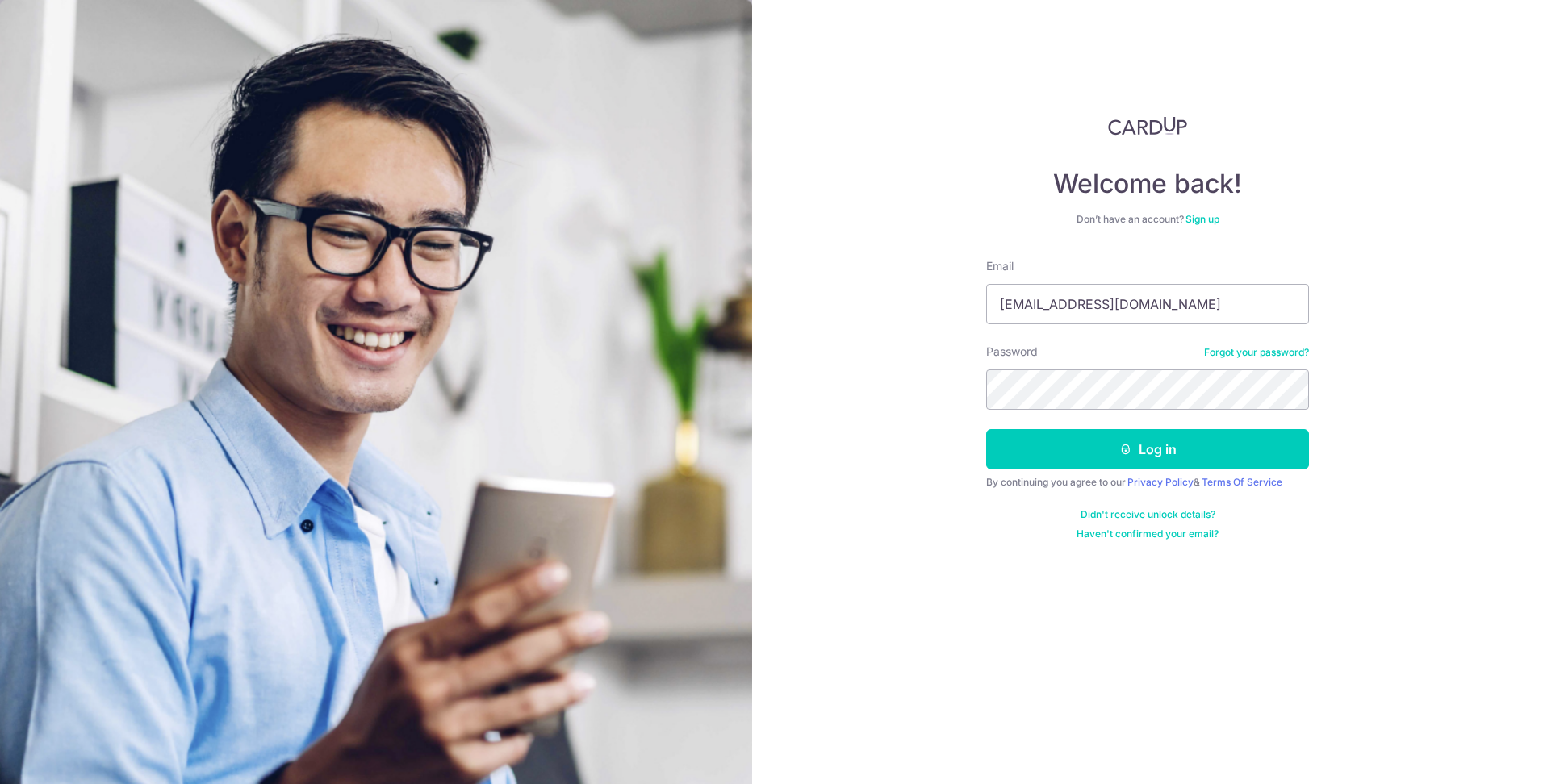
type input "aj_seah@yahoo.com"
click at [986, 429] on button "Log in" at bounding box center [1147, 449] width 323 height 40
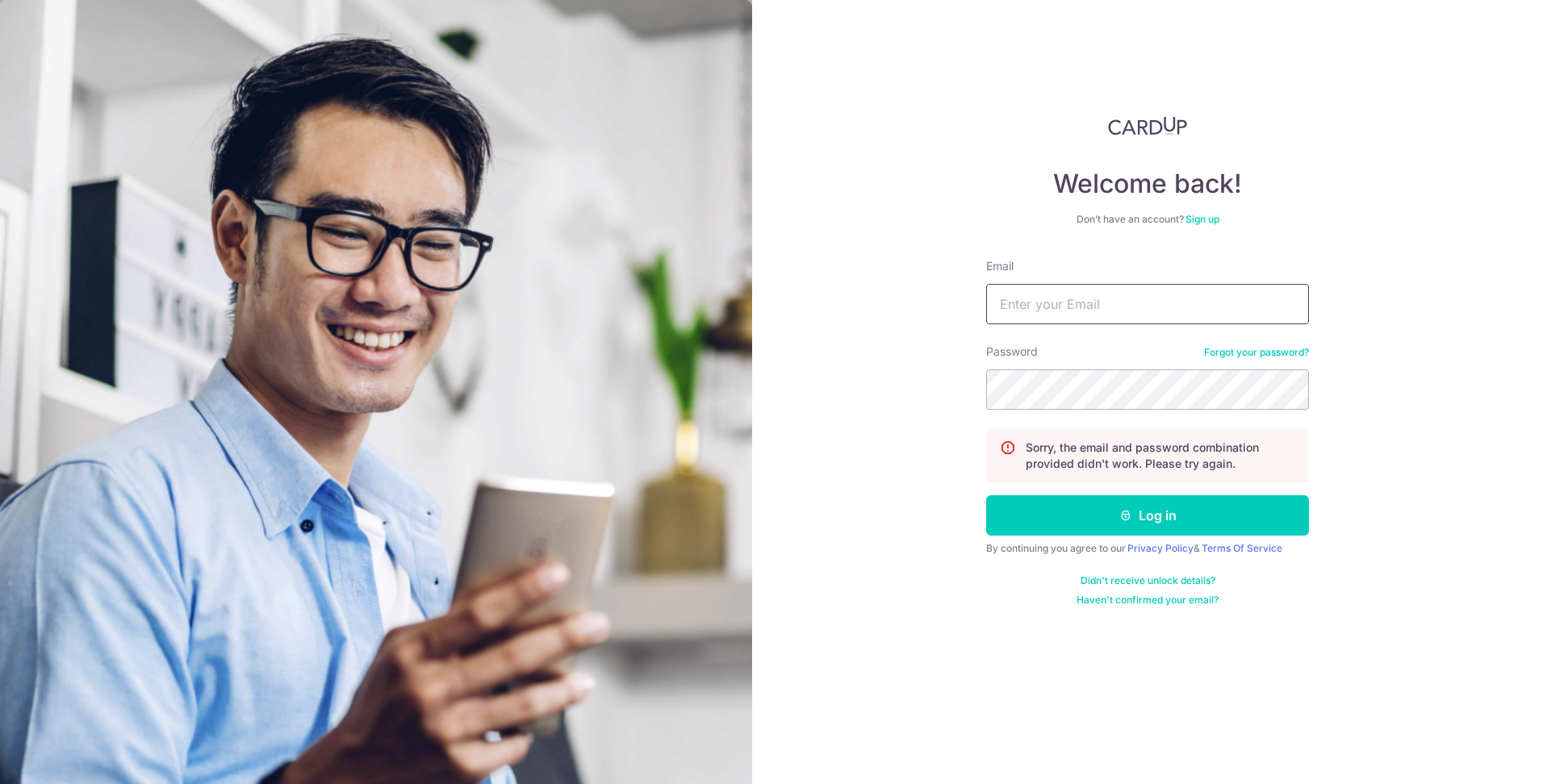
click at [1100, 307] on input "Email" at bounding box center [1147, 304] width 323 height 40
type input "aj_seah@yahoo.com"
click at [986, 496] on button "Log in" at bounding box center [1147, 516] width 323 height 40
click at [1059, 303] on input "Email" at bounding box center [1147, 304] width 323 height 40
click at [1294, 351] on link "Forgot your password?" at bounding box center [1256, 352] width 105 height 13
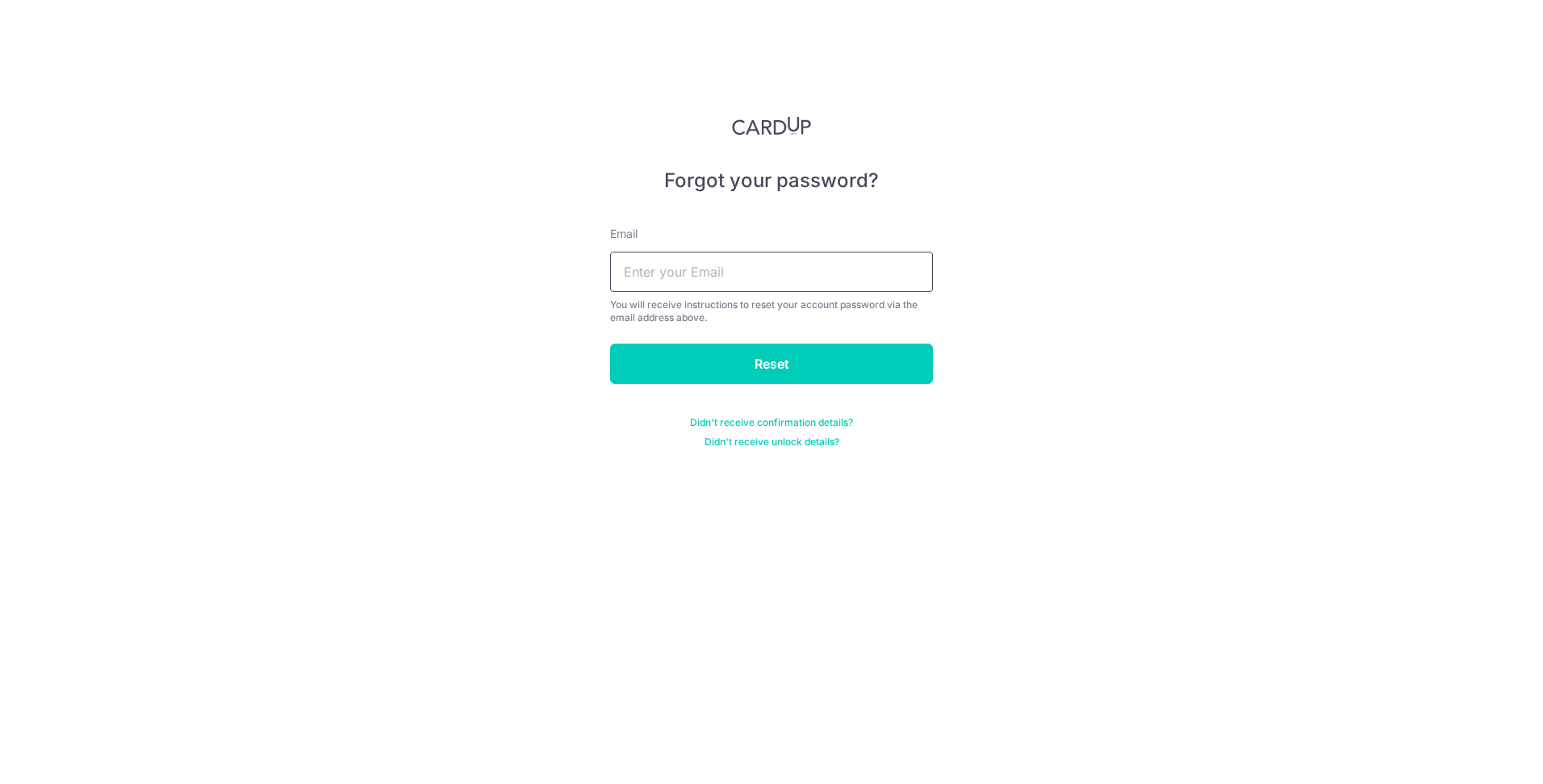
click at [756, 275] on input "text" at bounding box center [772, 272] width 323 height 40
type input "aj_seah@yahoo.com"
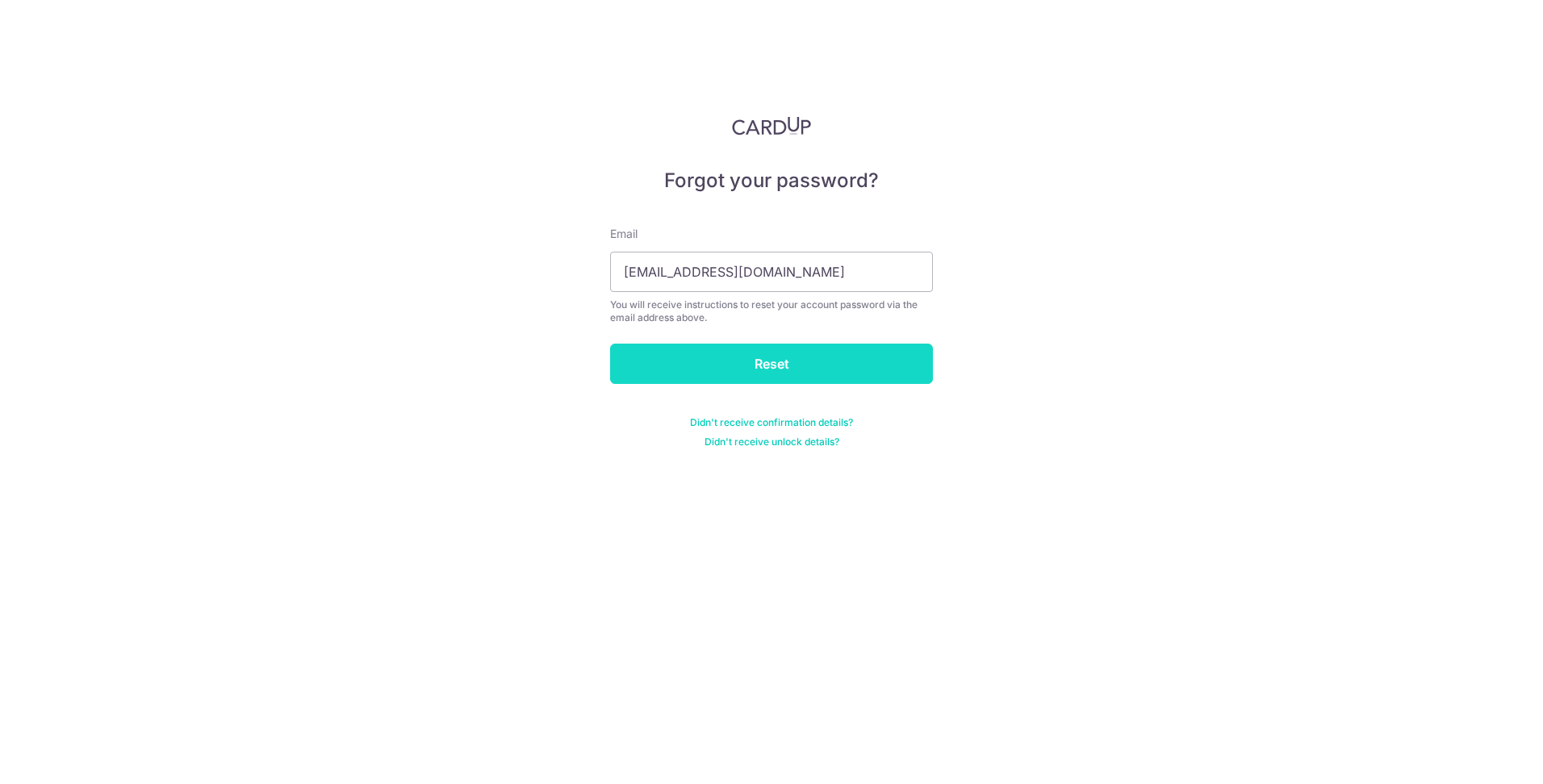
click at [744, 362] on input "Reset" at bounding box center [772, 364] width 323 height 40
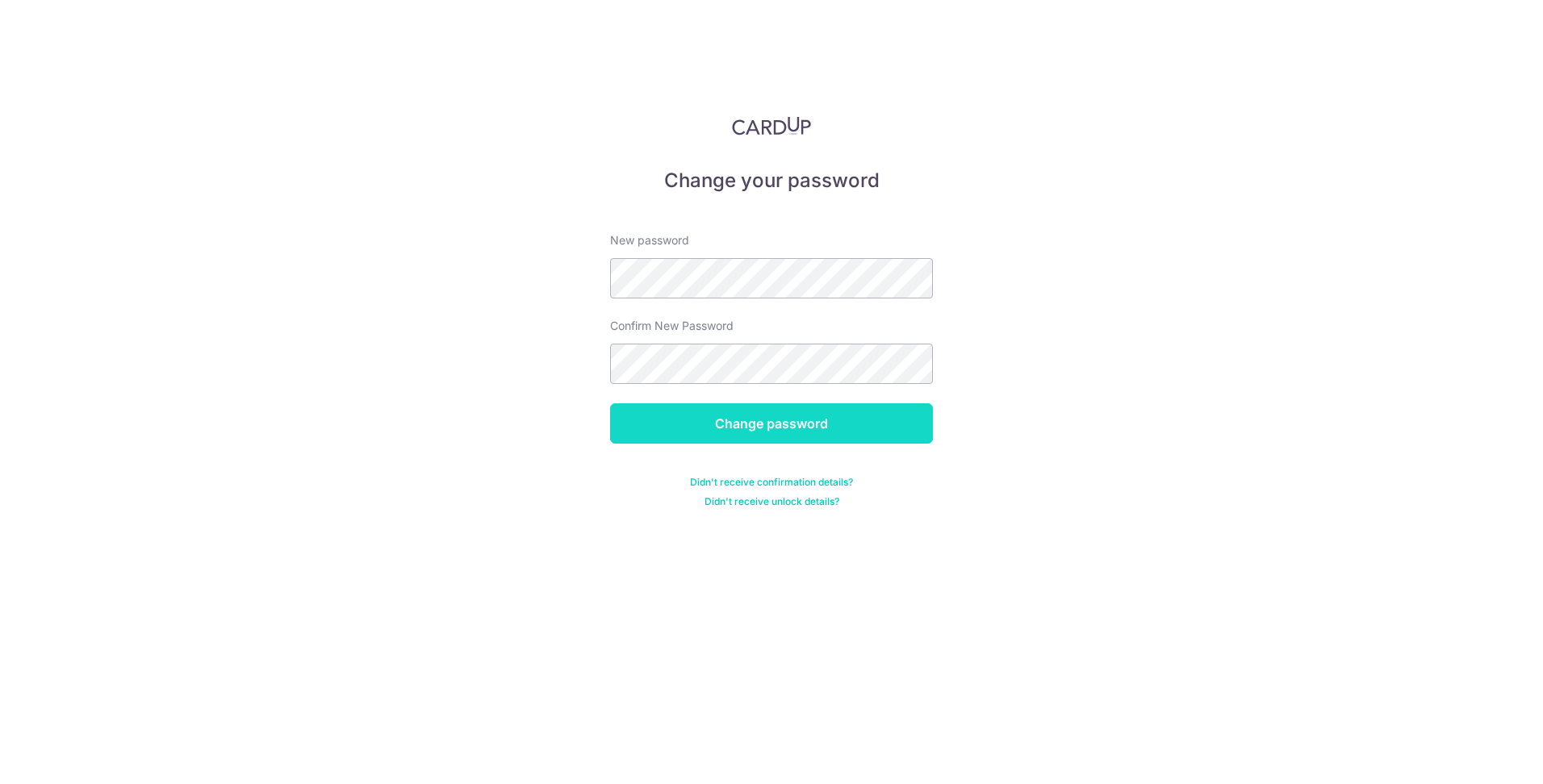
click at [798, 428] on input "Change password" at bounding box center [772, 423] width 323 height 40
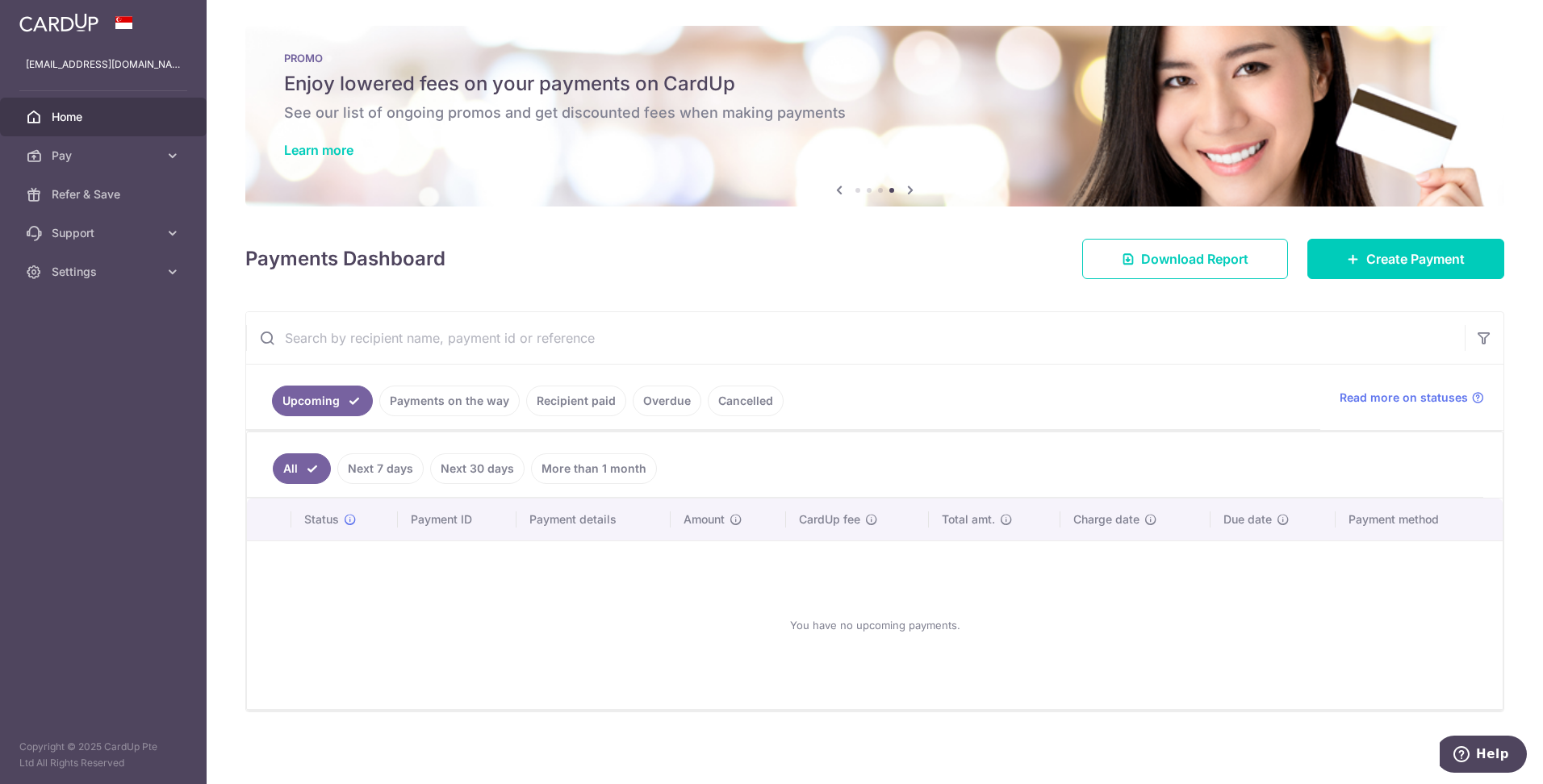
click at [948, 304] on div "× Pause Schedule Pause all future payments in this series Pause just this one p…" at bounding box center [874, 392] width 1337 height 784
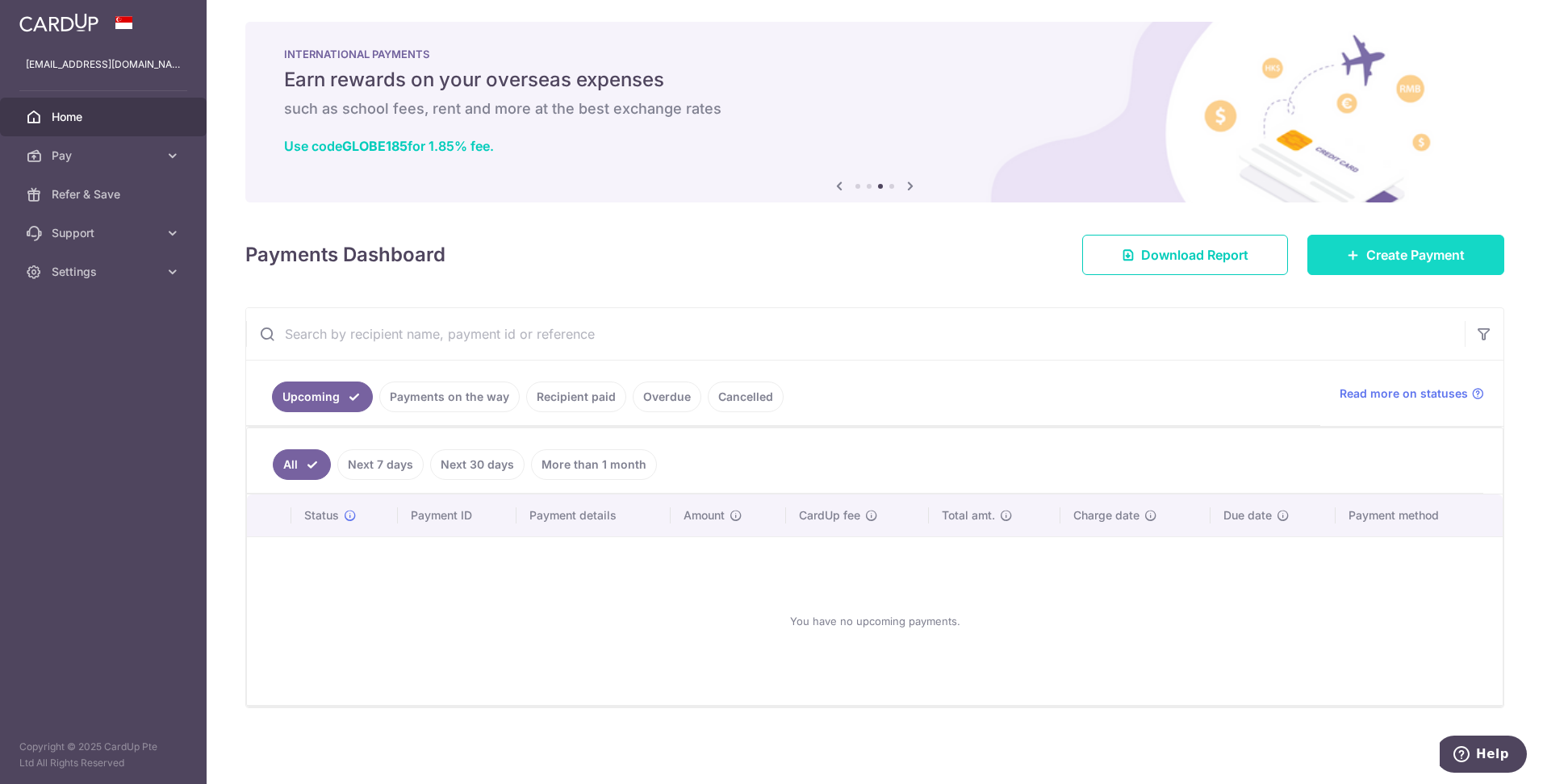
click at [1376, 257] on span "Create Payment" at bounding box center [1415, 255] width 98 height 19
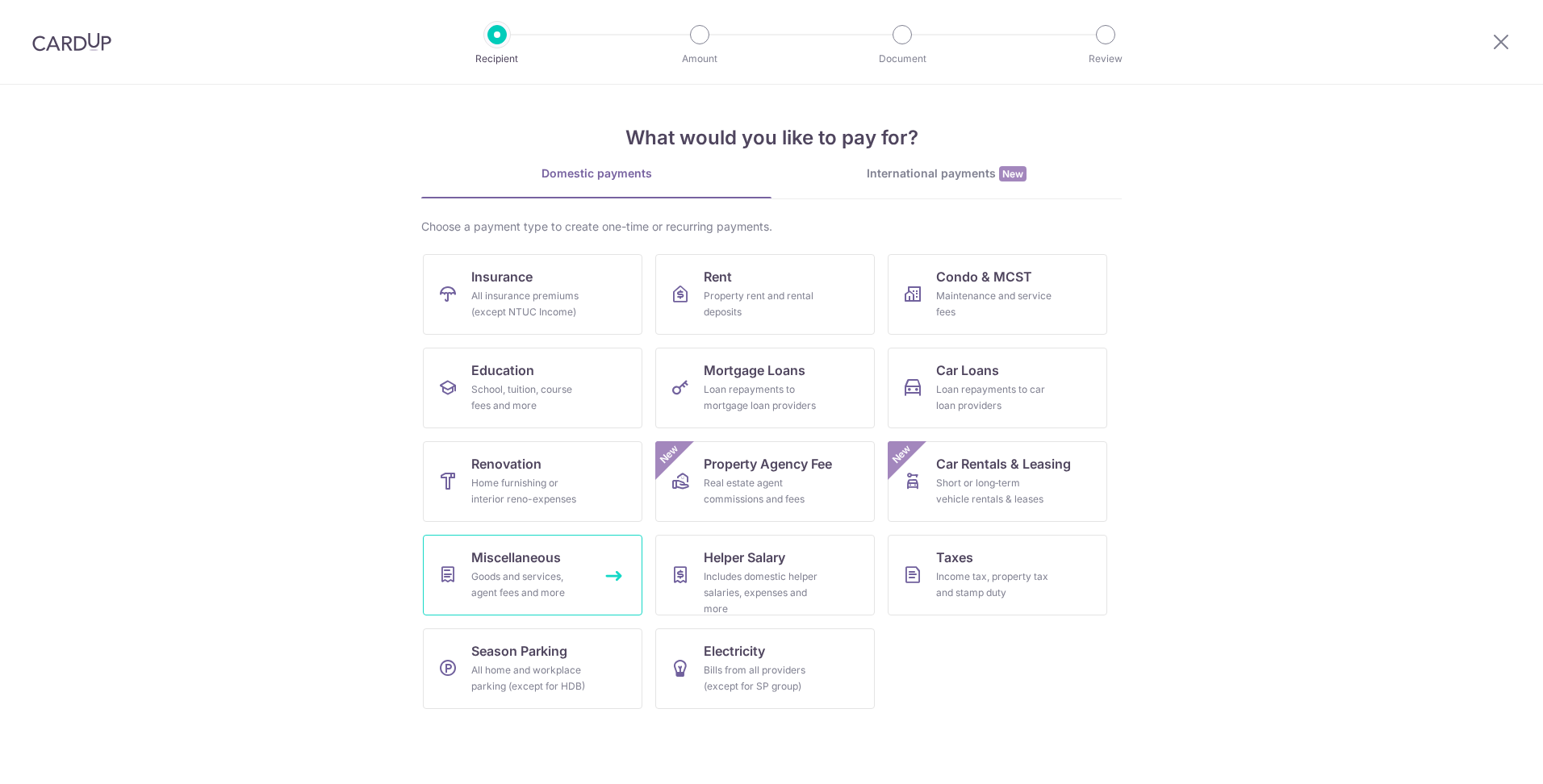
click at [538, 571] on div "Goods and services, agent fees and more" at bounding box center [529, 584] width 117 height 32
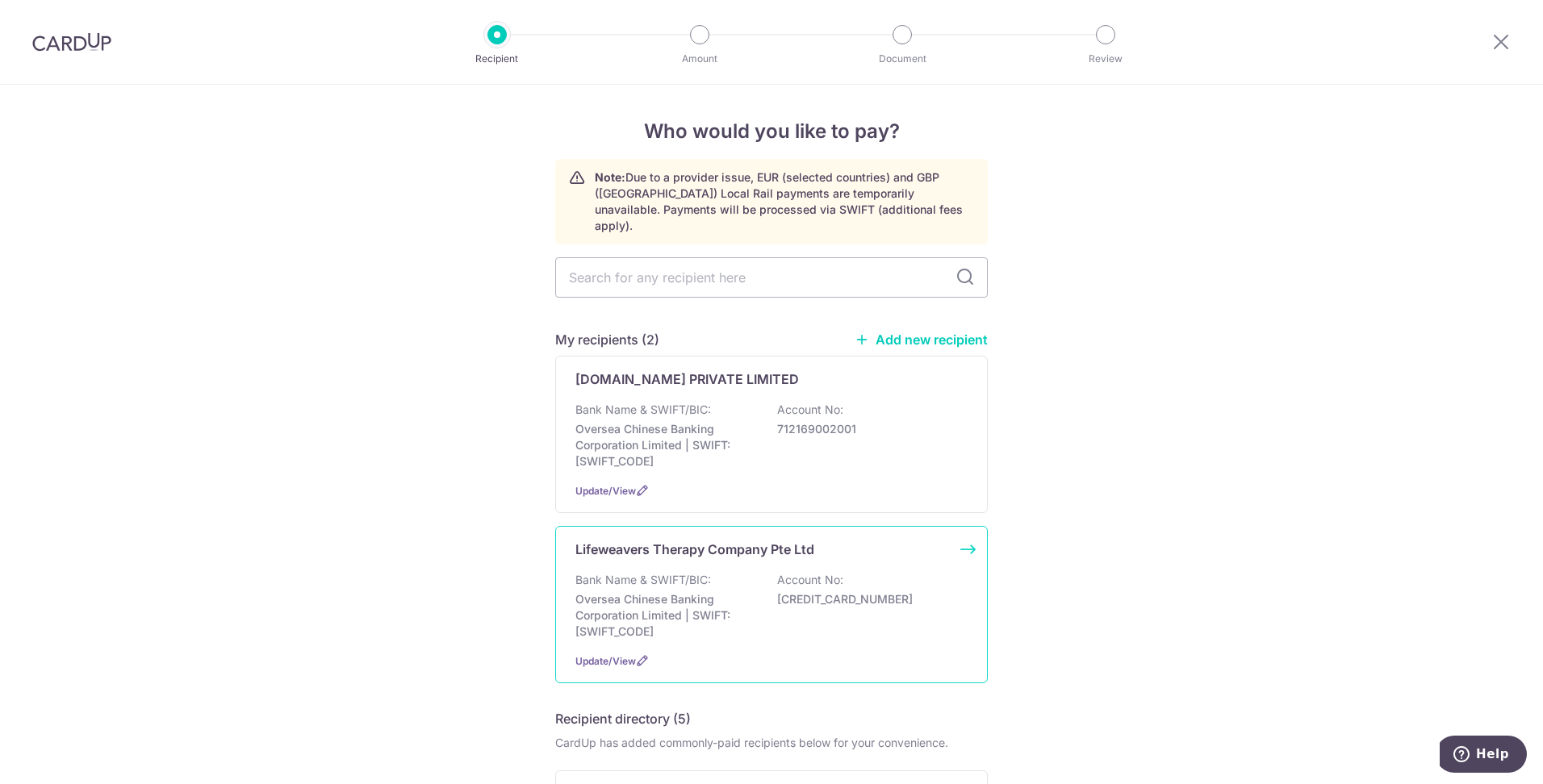
click at [784, 572] on p "Account No:" at bounding box center [809, 580] width 66 height 16
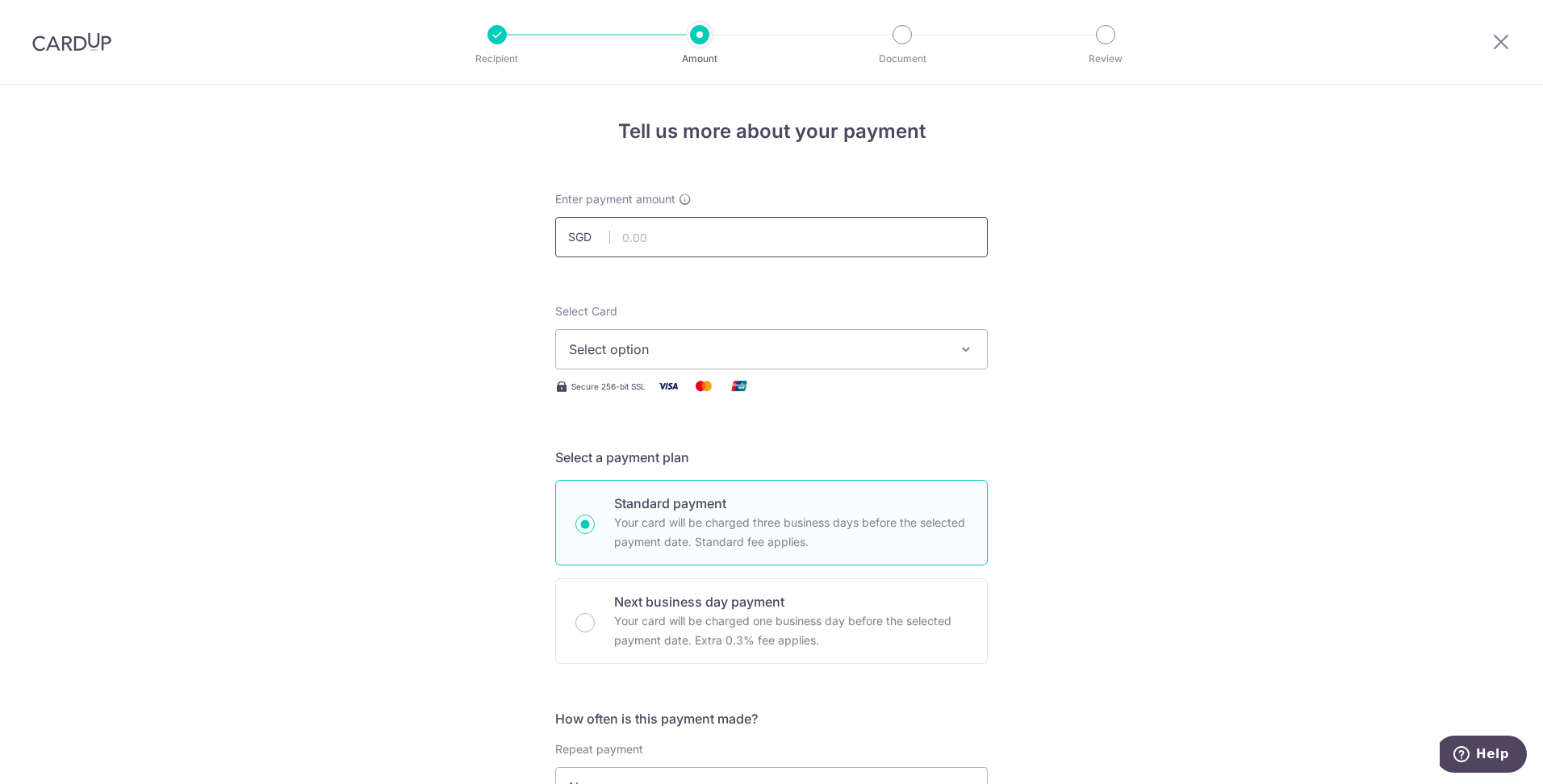
click at [657, 234] on input "text" at bounding box center [771, 237] width 433 height 40
type input "1,770.00"
click at [740, 346] on span "Select option" at bounding box center [757, 350] width 376 height 19
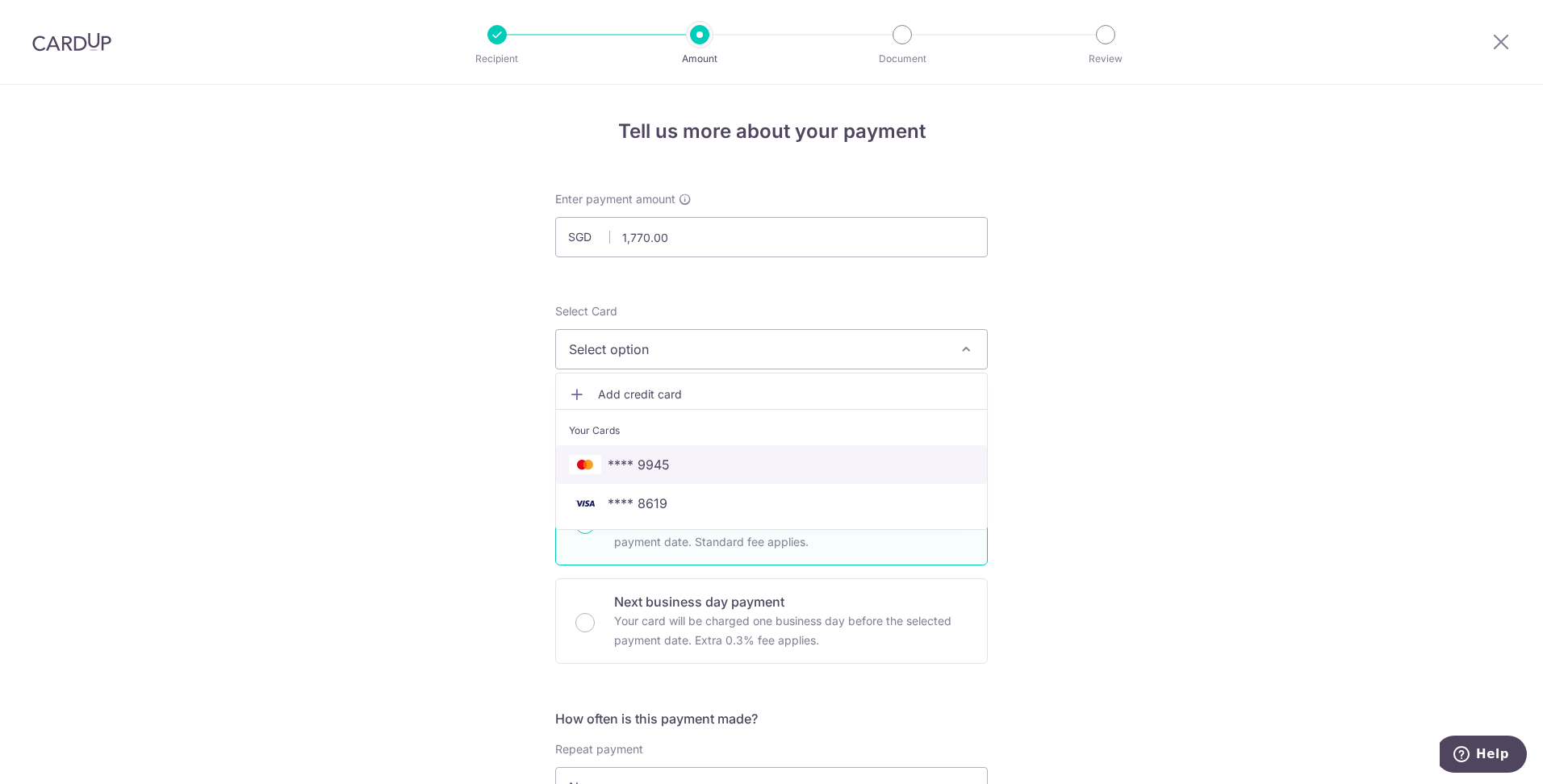
click at [685, 470] on span "**** 9945" at bounding box center [771, 464] width 405 height 19
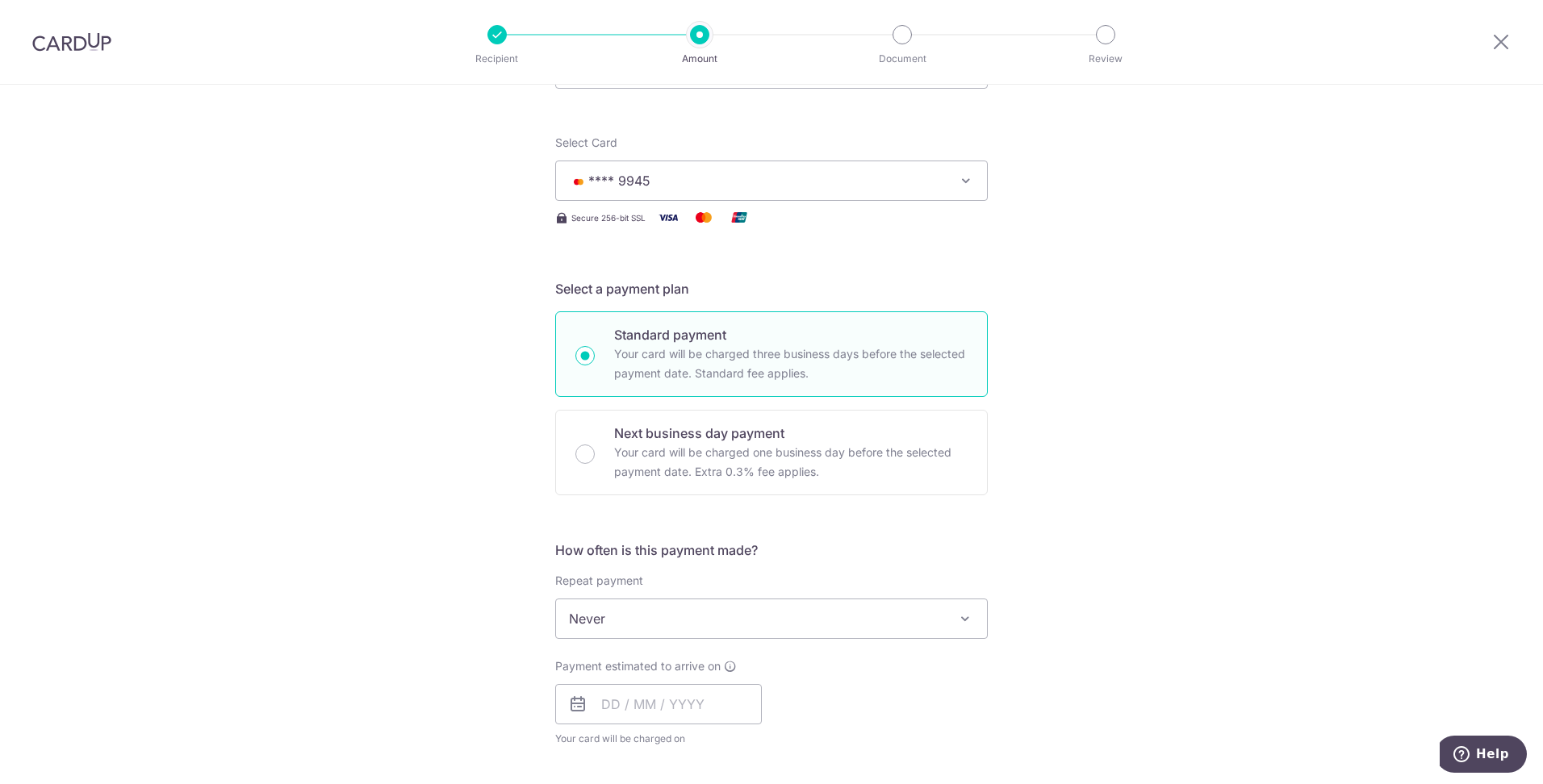
scroll to position [323, 0]
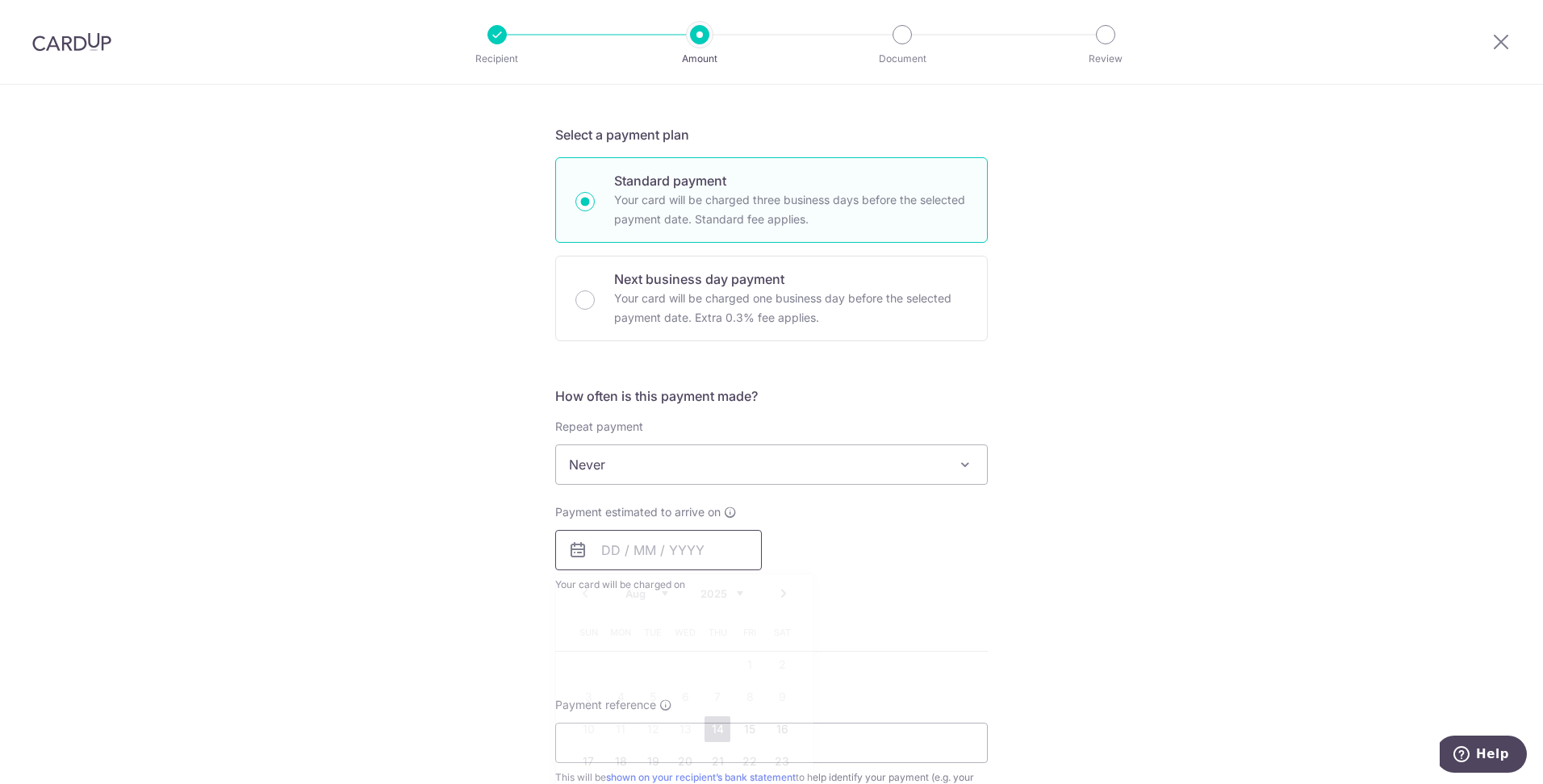
click at [668, 558] on input "text" at bounding box center [658, 550] width 206 height 40
click at [746, 726] on link "15" at bounding box center [749, 729] width 26 height 26
type input "[DATE]"
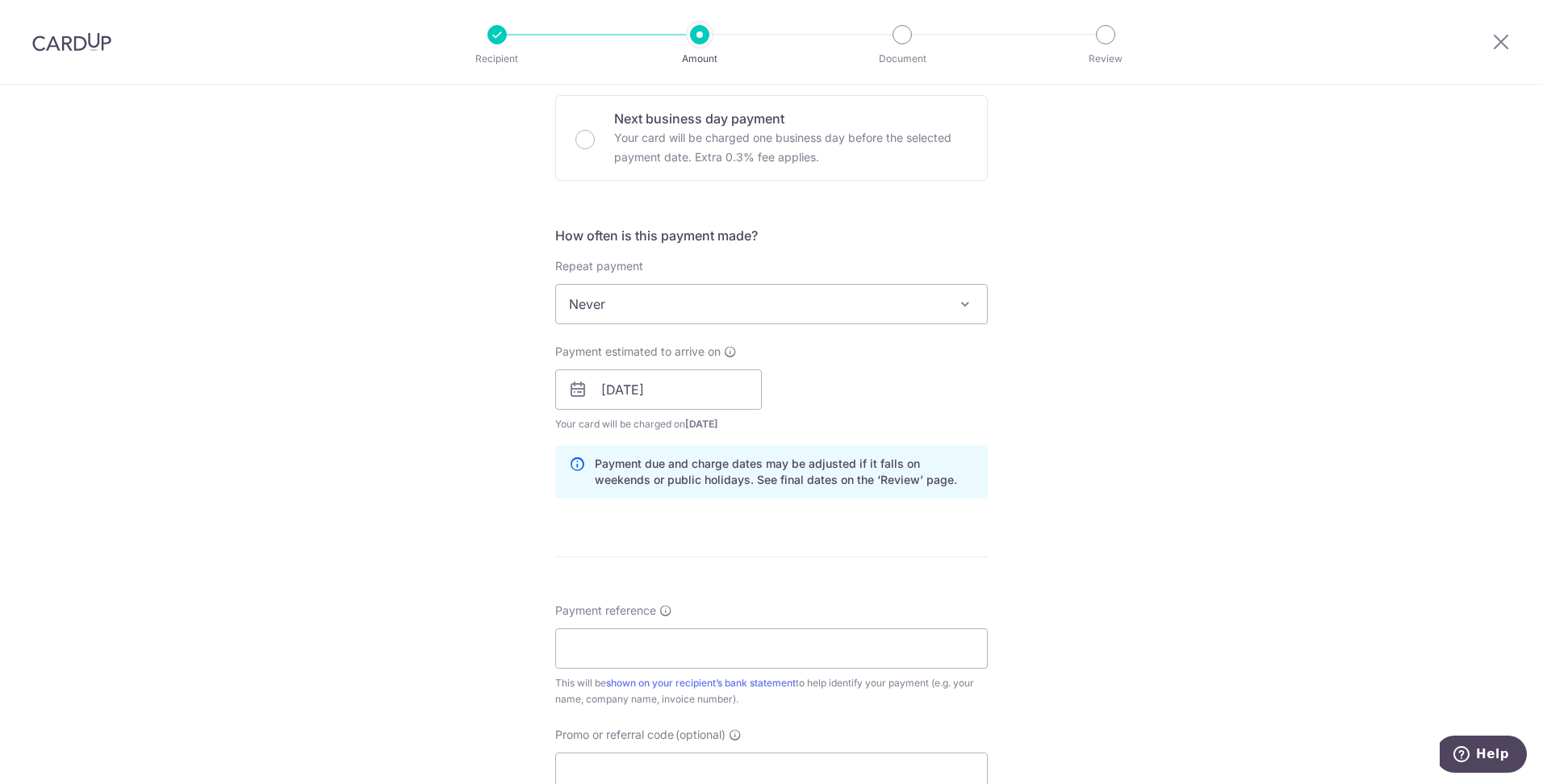
scroll to position [484, 0]
click at [705, 636] on input "Payment reference" at bounding box center [771, 647] width 433 height 40
click at [638, 649] on input "Payment reference" at bounding box center [771, 647] width 433 height 40
paste input "250804001"
click at [724, 647] on input "250804001-" at bounding box center [771, 647] width 433 height 40
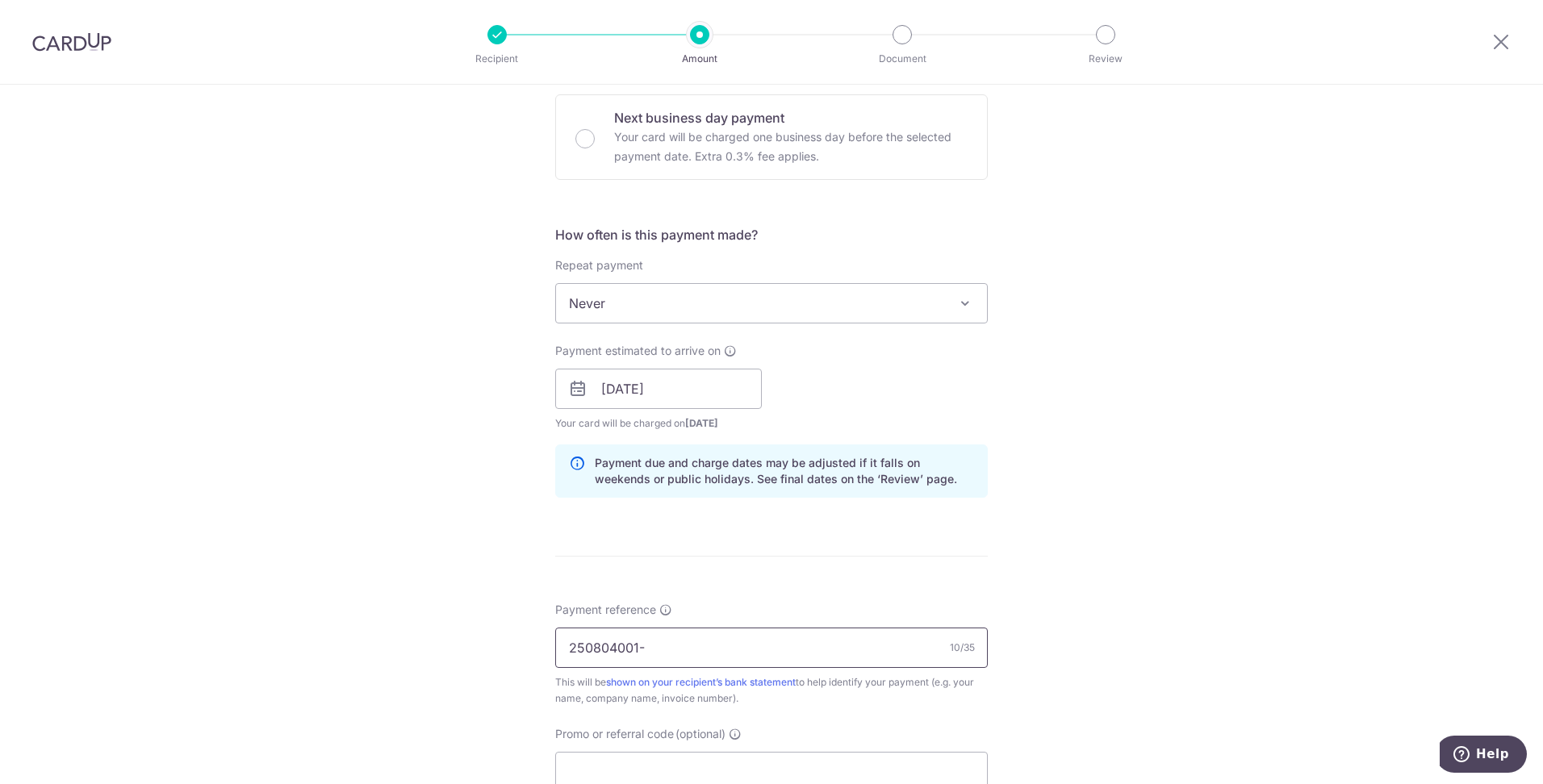
paste input "250809001"
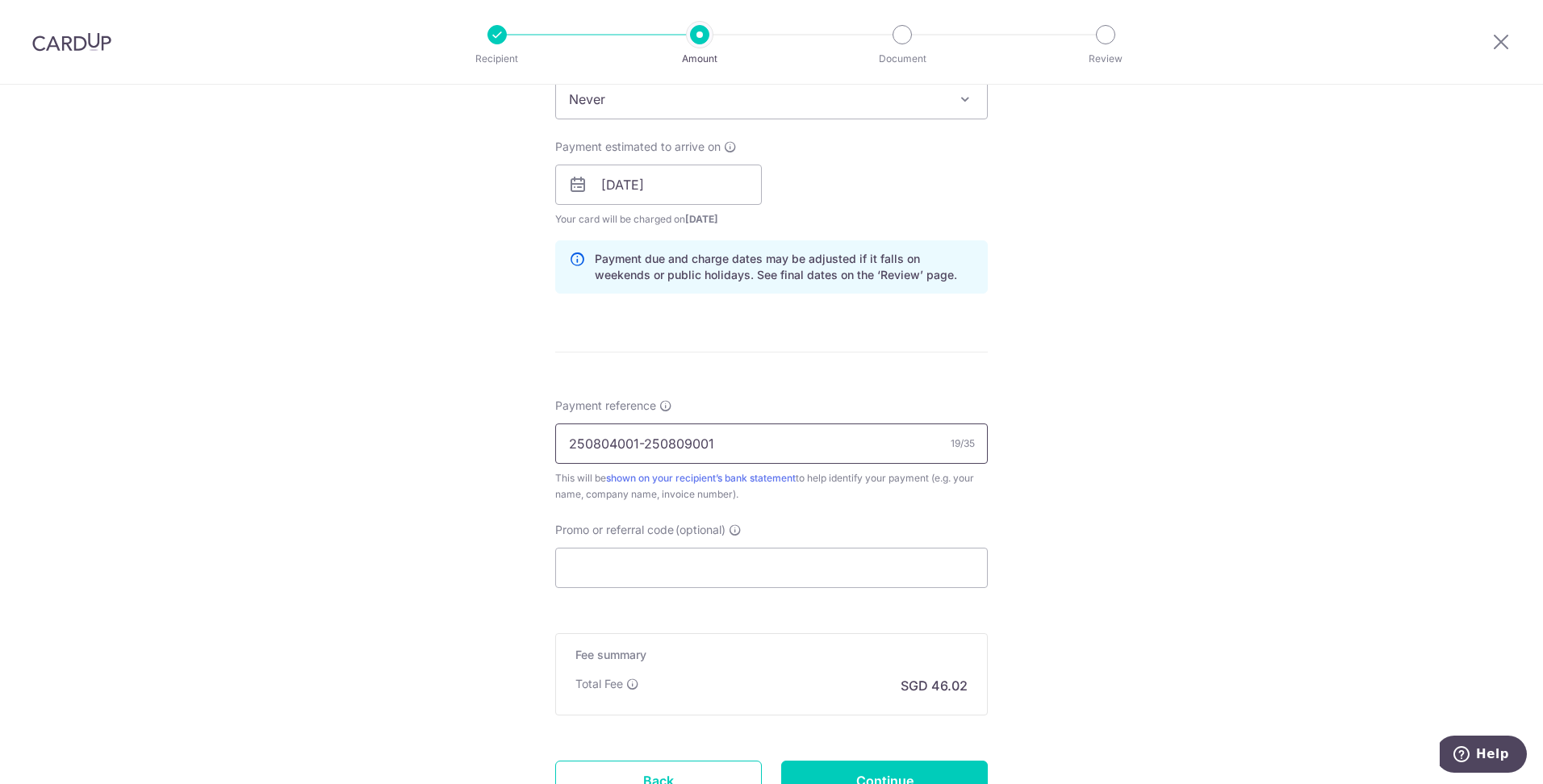
scroll to position [726, 0]
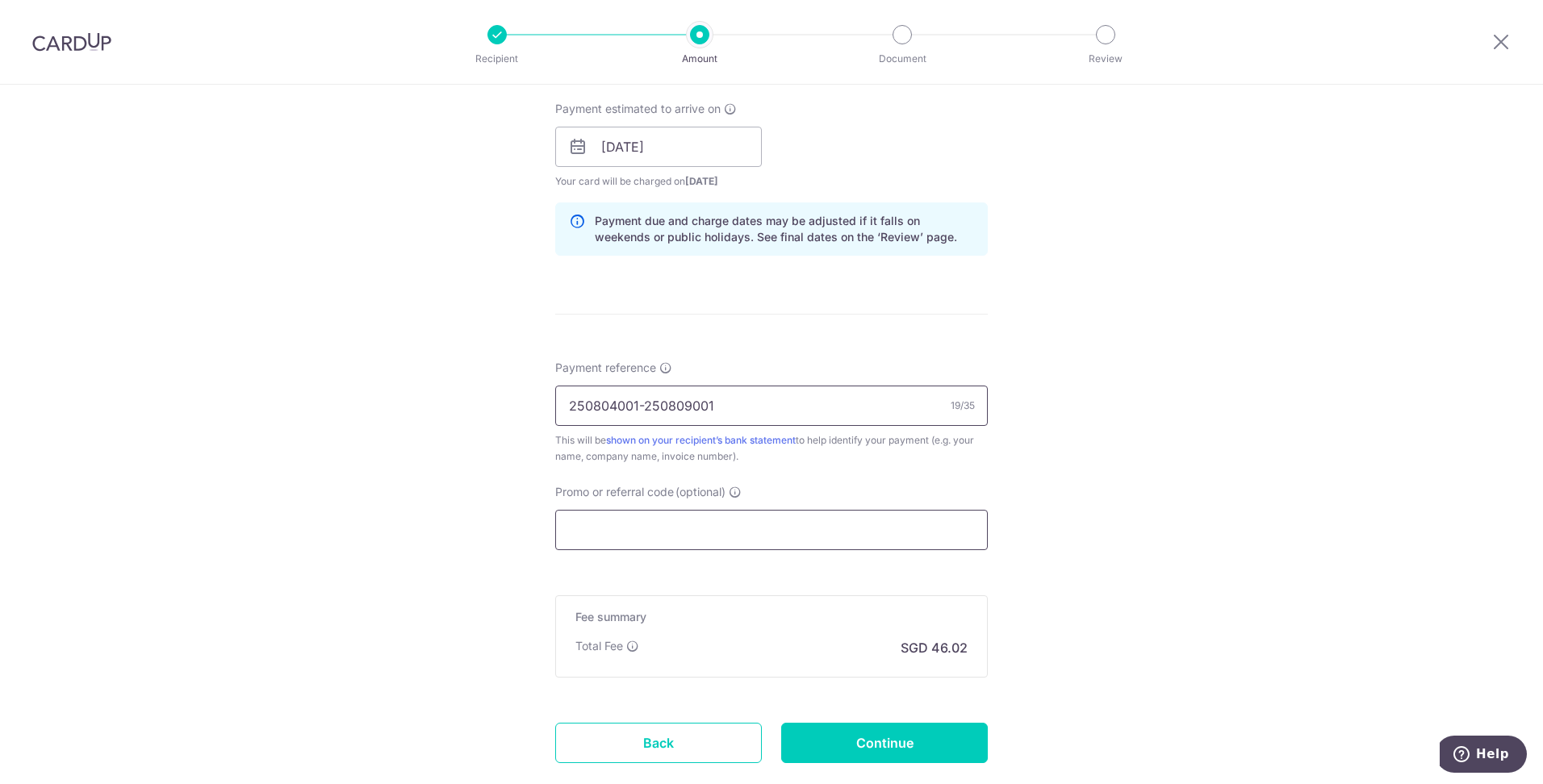
type input "250804001-250809001"
click at [597, 538] on input "Promo or referral code (optional)" at bounding box center [771, 530] width 433 height 40
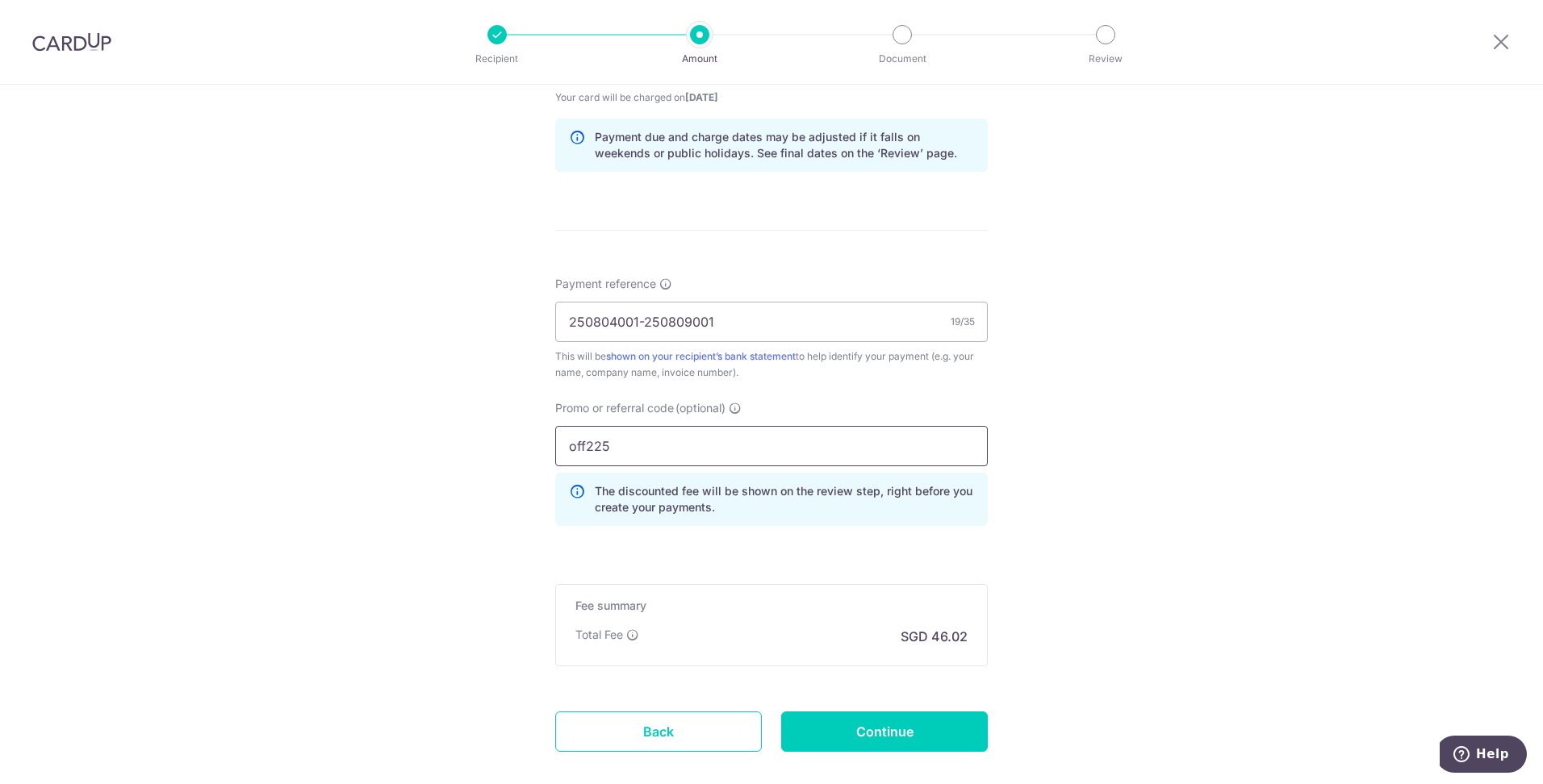
scroll to position [887, 0]
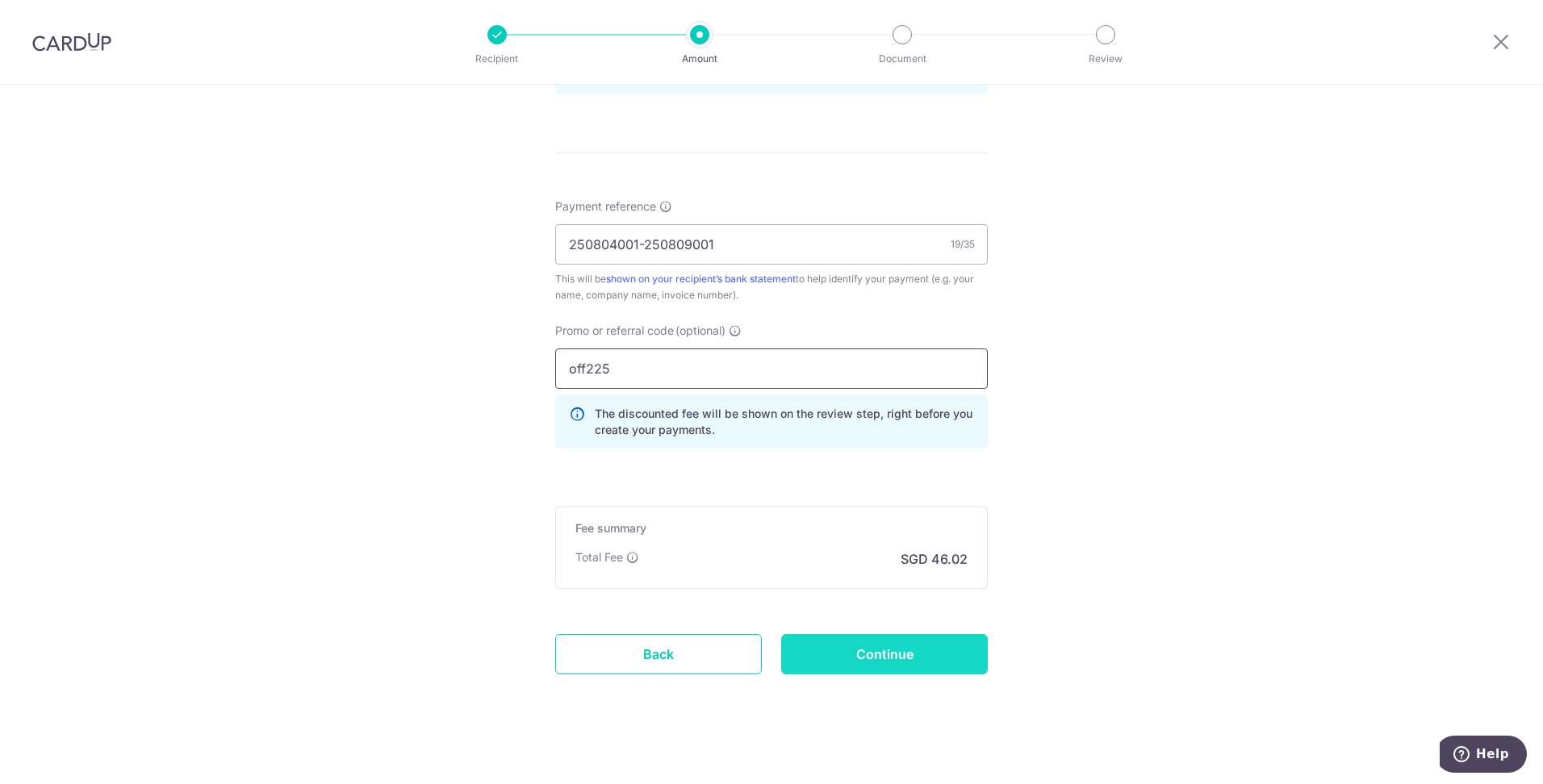
type input "off225"
click at [865, 656] on input "Continue" at bounding box center [885, 654] width 206 height 40
type input "Create Schedule"
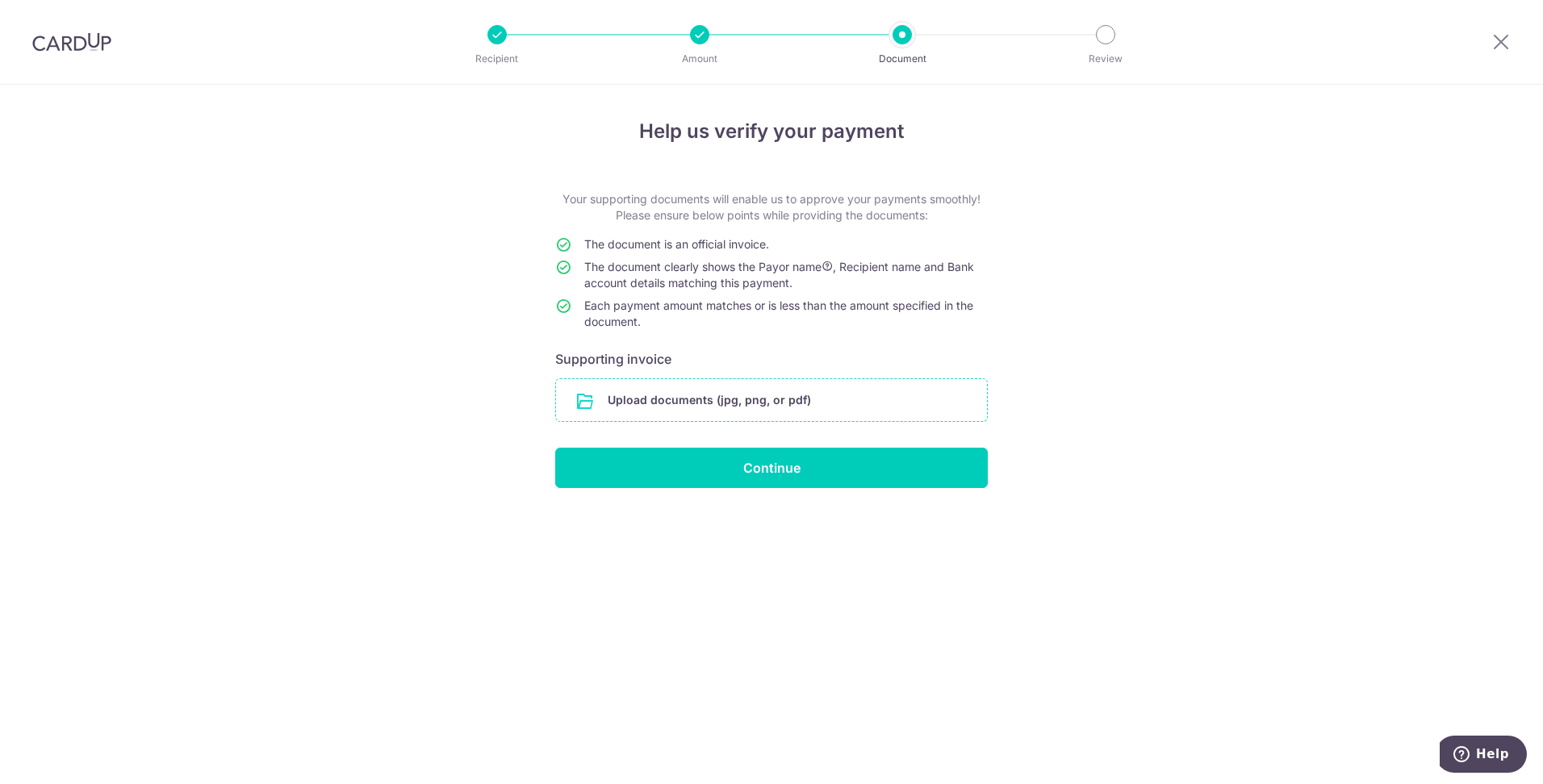
click at [726, 404] on input "file" at bounding box center [771, 400] width 431 height 42
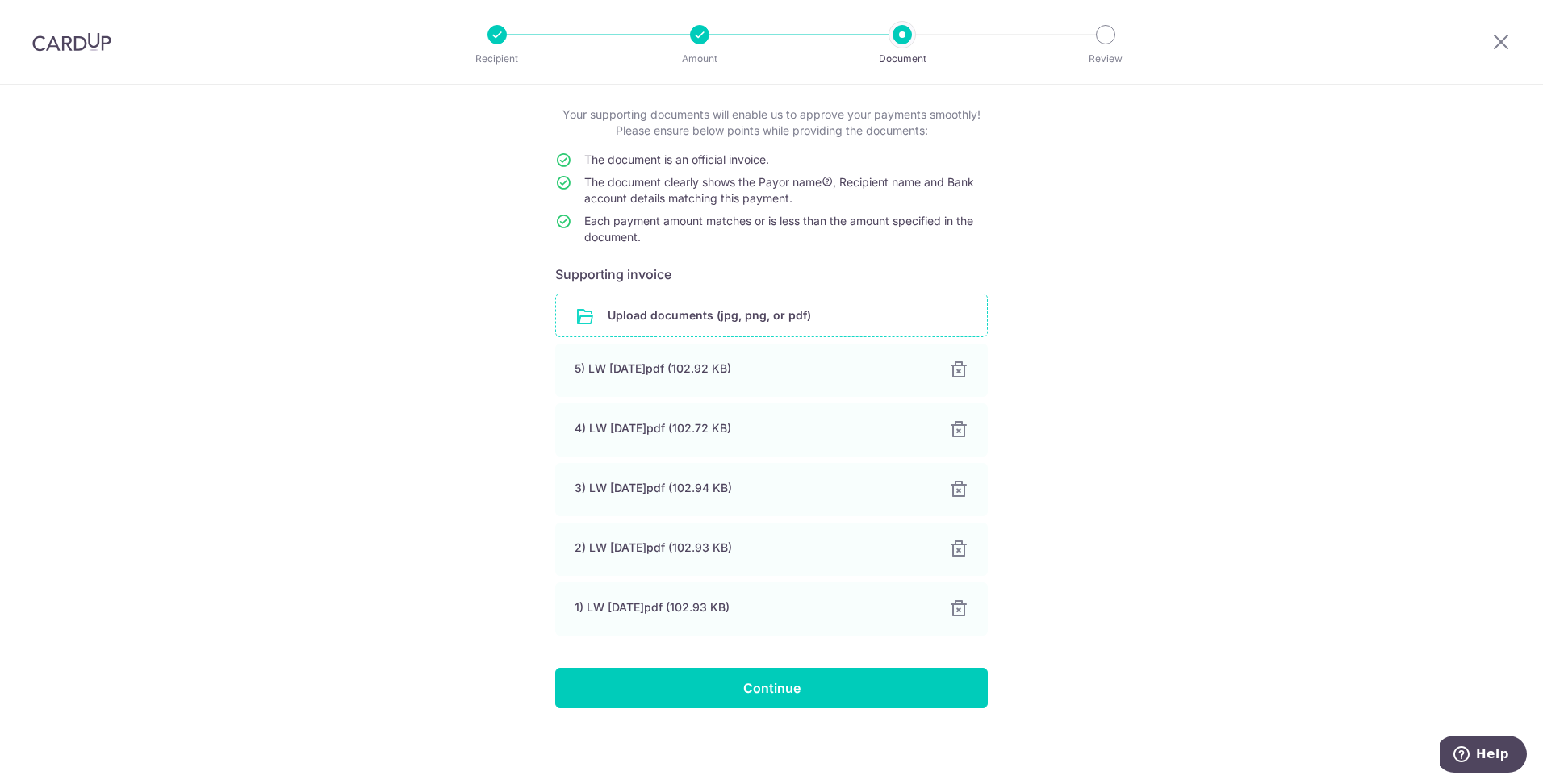
scroll to position [85, 0]
click at [788, 681] on input "Continue" at bounding box center [771, 688] width 433 height 40
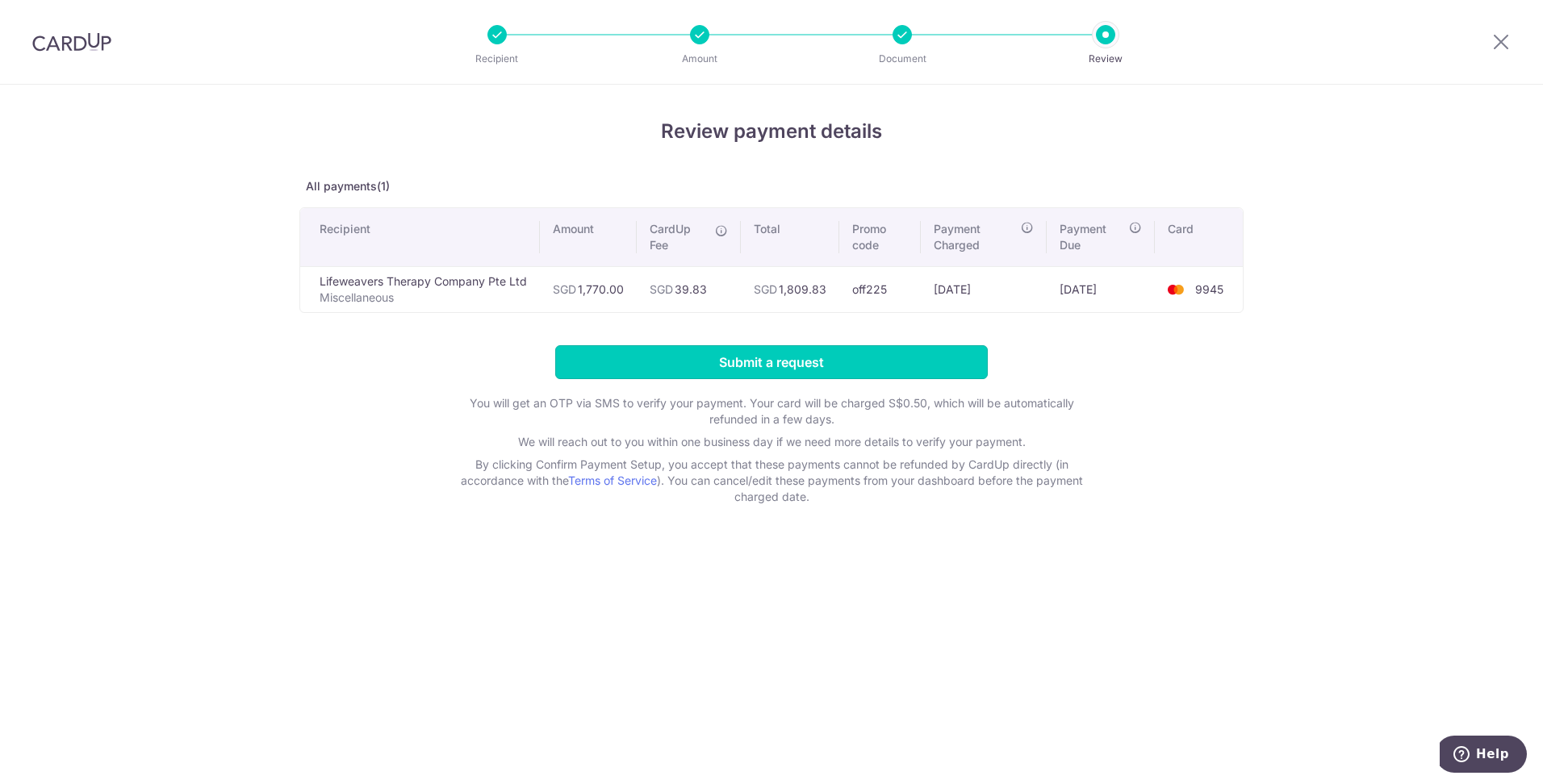
click at [817, 361] on input "Submit a request" at bounding box center [771, 362] width 433 height 33
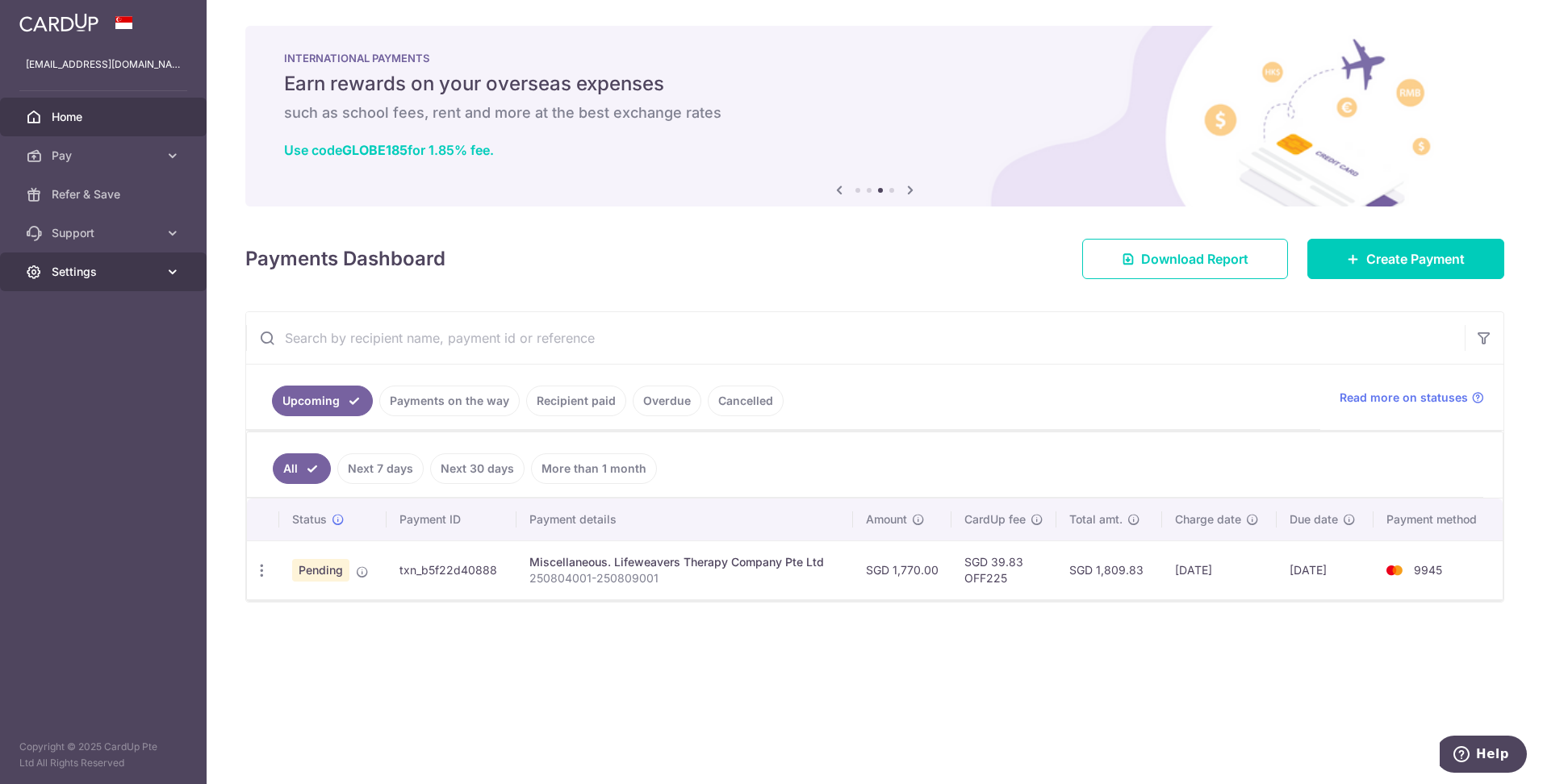
click at [160, 267] on link "Settings" at bounding box center [103, 271] width 206 height 39
click at [100, 350] on span "Logout" at bounding box center [104, 349] width 106 height 16
